Goal: Task Accomplishment & Management: Manage account settings

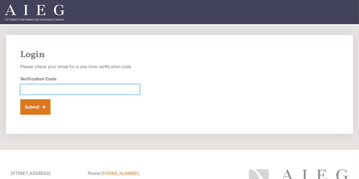
click at [32, 90] on input "Verification Code" at bounding box center [79, 89] width 119 height 10
type input "538392"
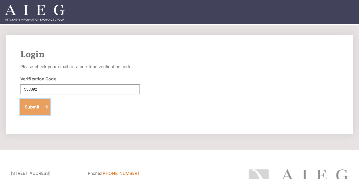
click at [32, 112] on button "Submit" at bounding box center [35, 107] width 30 height 16
click at [36, 107] on button "Submit" at bounding box center [35, 107] width 30 height 16
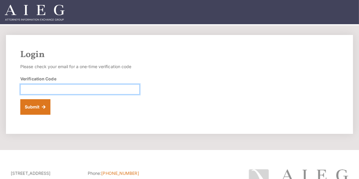
click at [32, 88] on input "Verification Code" at bounding box center [79, 89] width 119 height 10
type input "989911"
click at [20, 99] on button "Submit" at bounding box center [35, 107] width 30 height 16
click at [29, 88] on input "Verification Code" at bounding box center [79, 89] width 119 height 10
type input "532693"
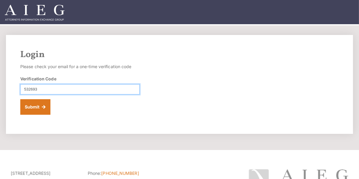
click at [20, 99] on button "Submit" at bounding box center [35, 107] width 30 height 16
